Goal: Obtain resource: Obtain resource

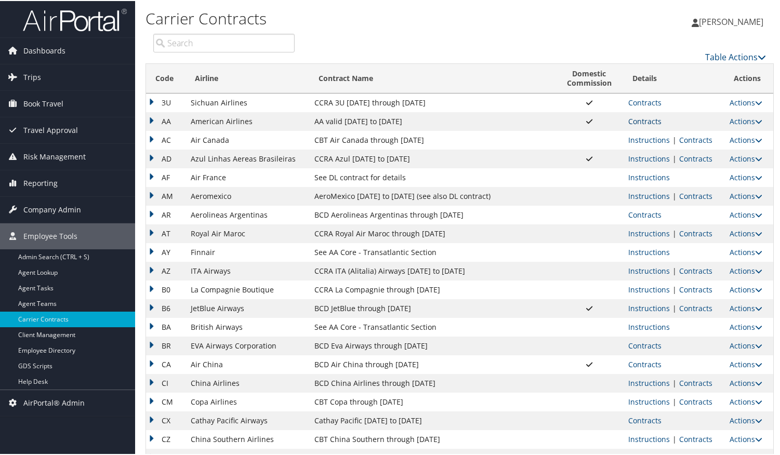
click at [637, 121] on link "Contracts" at bounding box center [644, 120] width 33 height 10
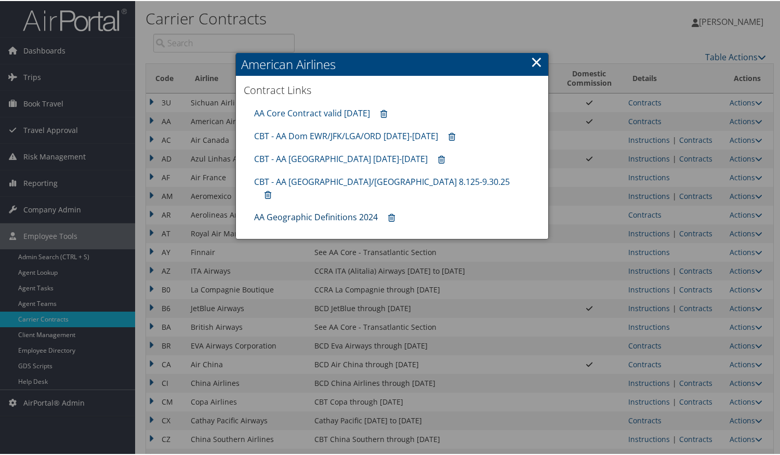
click at [326, 211] on link "AA Geographic Definitions 2024" at bounding box center [316, 216] width 124 height 11
click at [537, 63] on link "×" at bounding box center [537, 60] width 12 height 21
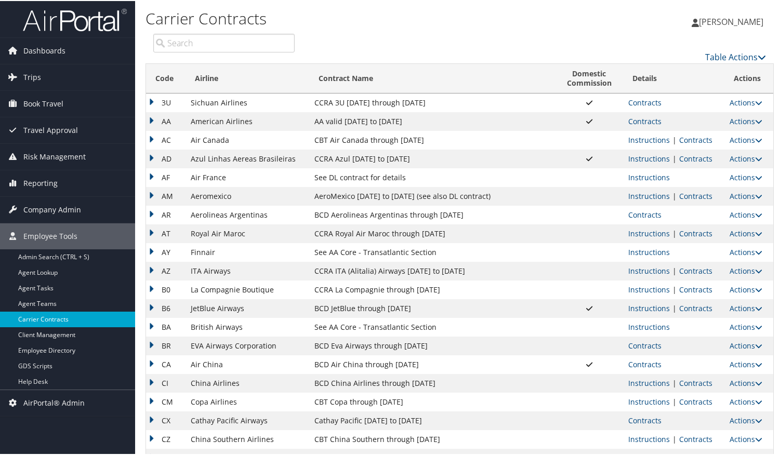
click at [7, 317] on link "Carrier Contracts" at bounding box center [67, 319] width 135 height 16
